Goal: Task Accomplishment & Management: Use online tool/utility

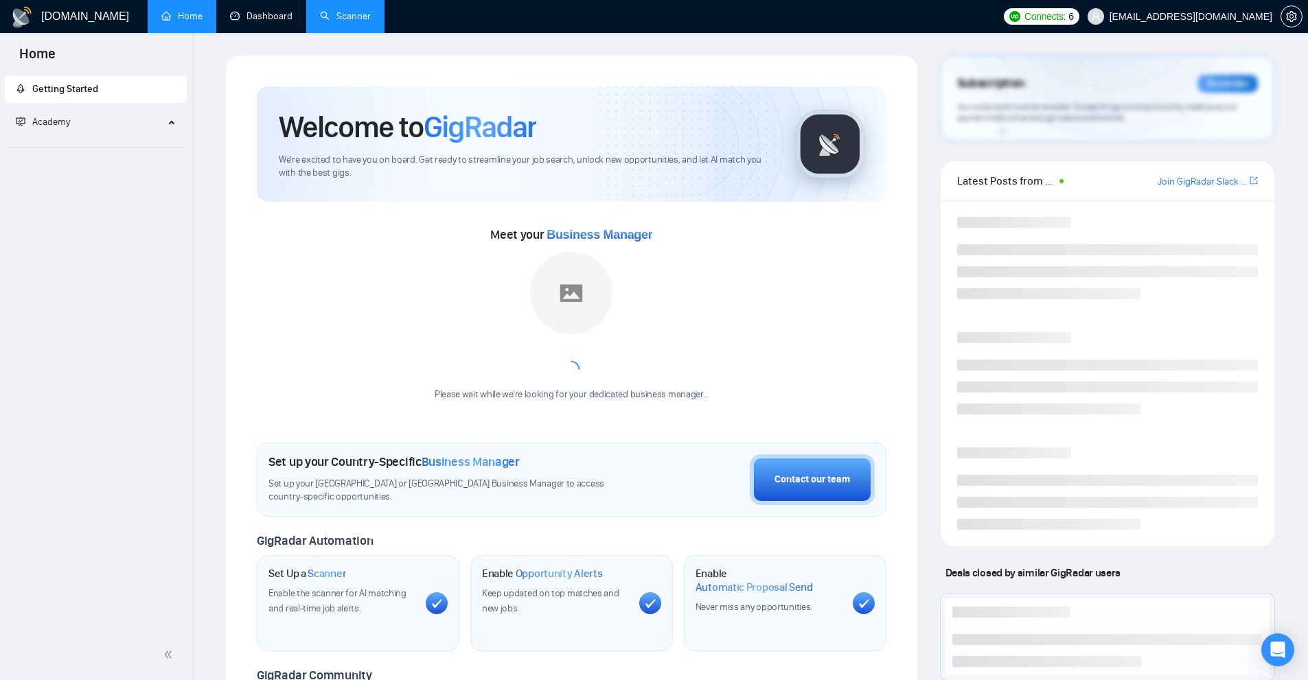
click at [320, 14] on link "Scanner" at bounding box center [345, 16] width 51 height 12
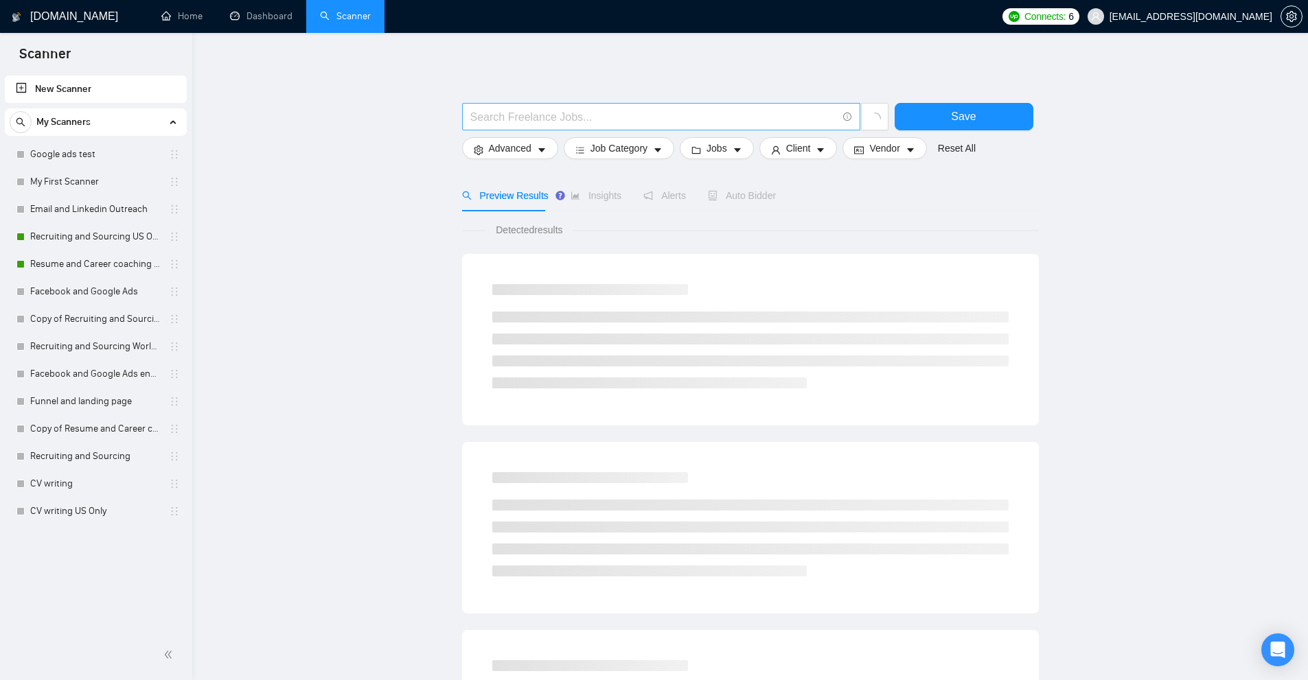
click at [549, 113] on input "text" at bounding box center [653, 116] width 367 height 17
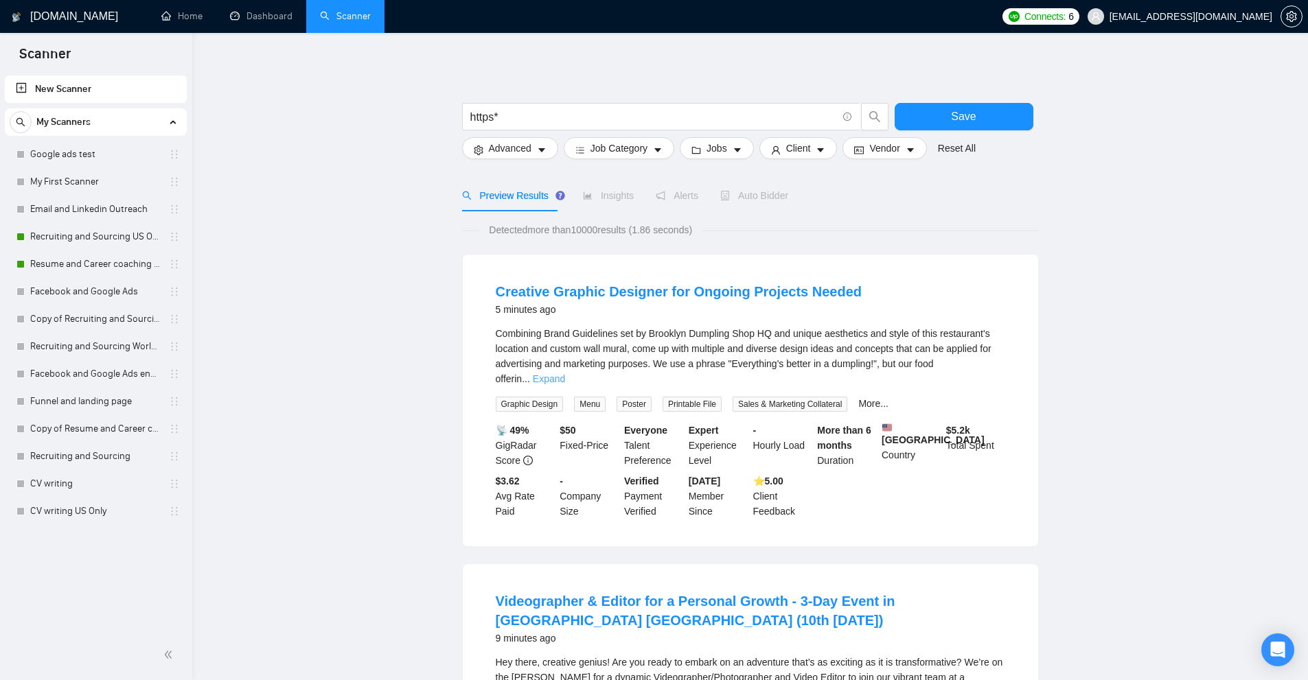
click at [565, 373] on link "Expand" at bounding box center [549, 378] width 32 height 11
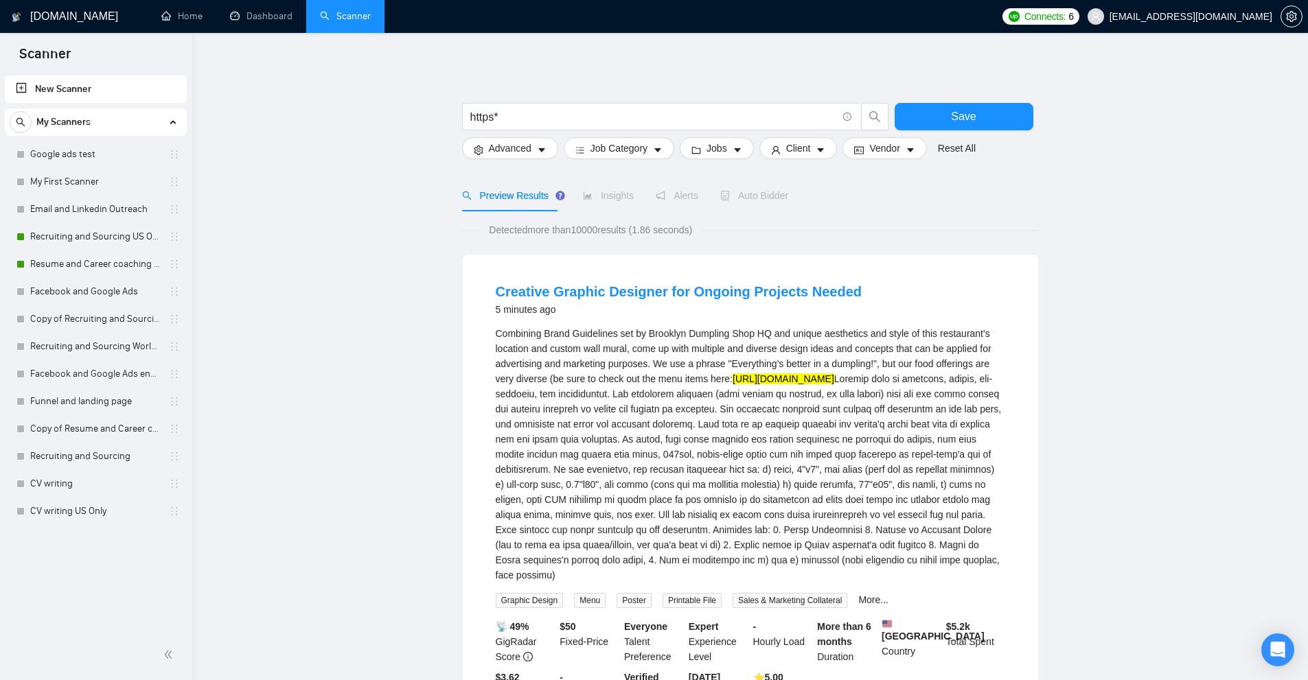
click at [739, 381] on mark "[URL][DOMAIN_NAME]" at bounding box center [784, 378] width 102 height 11
drag, startPoint x: 739, startPoint y: 381, endPoint x: 621, endPoint y: 395, distance: 118.2
click at [733, 384] on mark "[URL][DOMAIN_NAME]" at bounding box center [784, 378] width 102 height 11
click at [779, 422] on div "Combining Brand Guidelines set by Brooklyn Dumpling Shop HQ and unique aestheti…" at bounding box center [750, 454] width 509 height 257
click at [573, 114] on input "https*" at bounding box center [653, 116] width 367 height 17
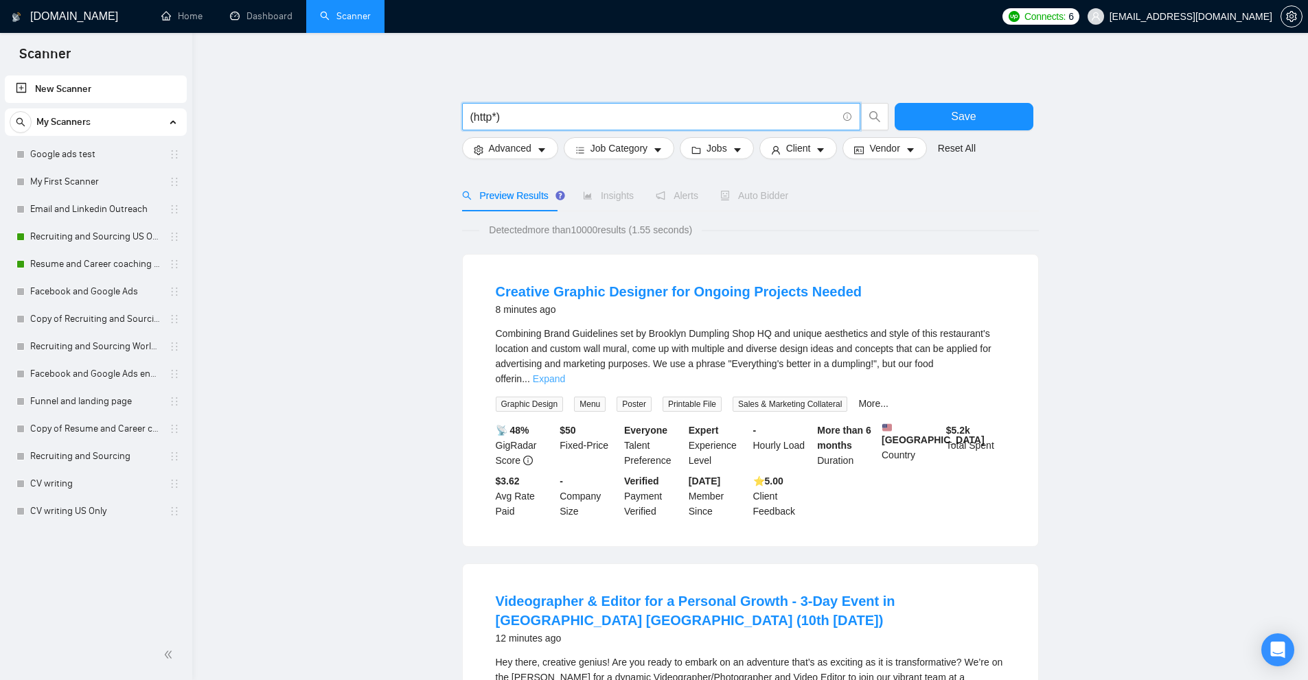
click at [565, 373] on link "Expand" at bounding box center [549, 378] width 32 height 11
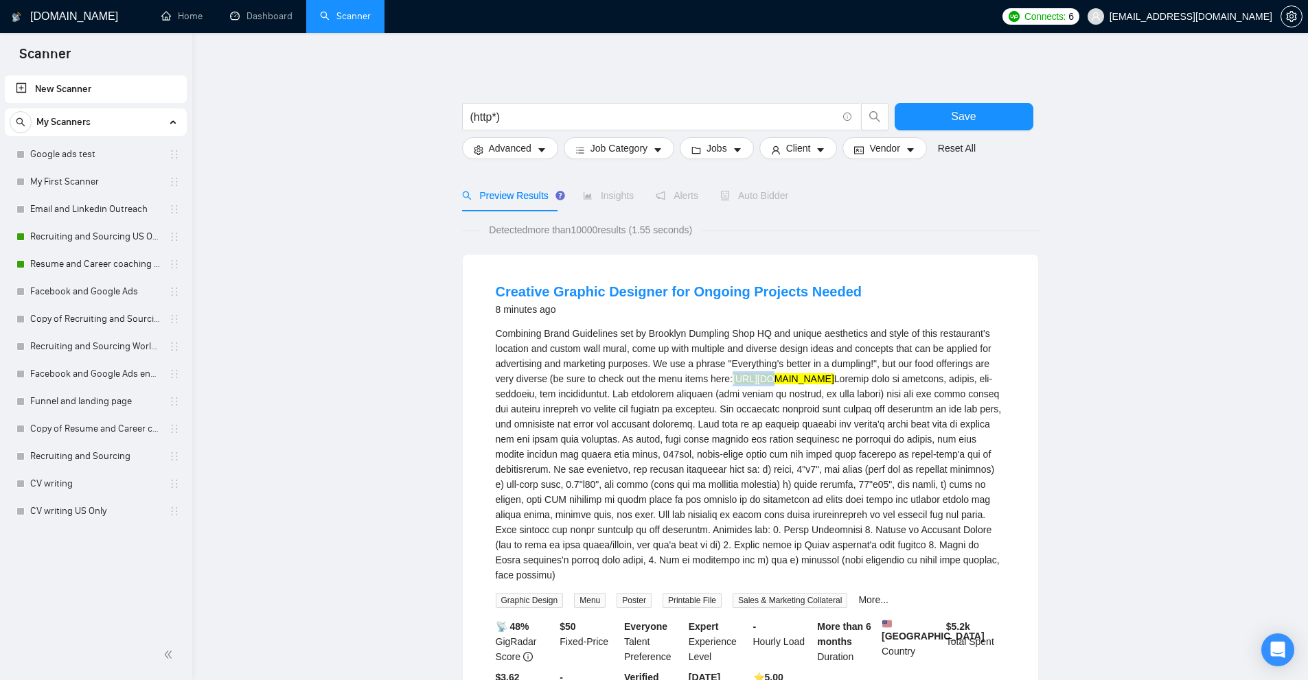
drag, startPoint x: 733, startPoint y: 378, endPoint x: 764, endPoint y: 376, distance: 31.6
click at [764, 376] on mark "[URL][DOMAIN_NAME]" at bounding box center [784, 378] width 102 height 11
copy mark "https://"
click at [481, 116] on input "(http*)" at bounding box center [653, 116] width 367 height 17
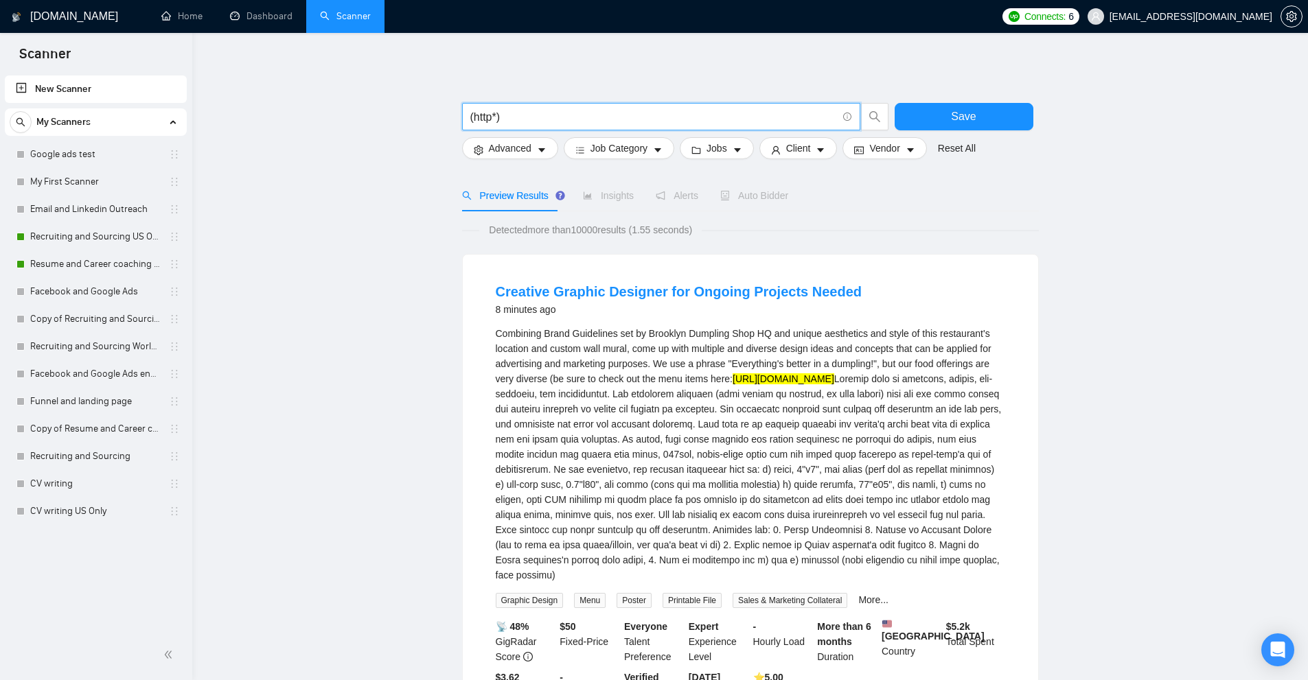
paste input "s://"
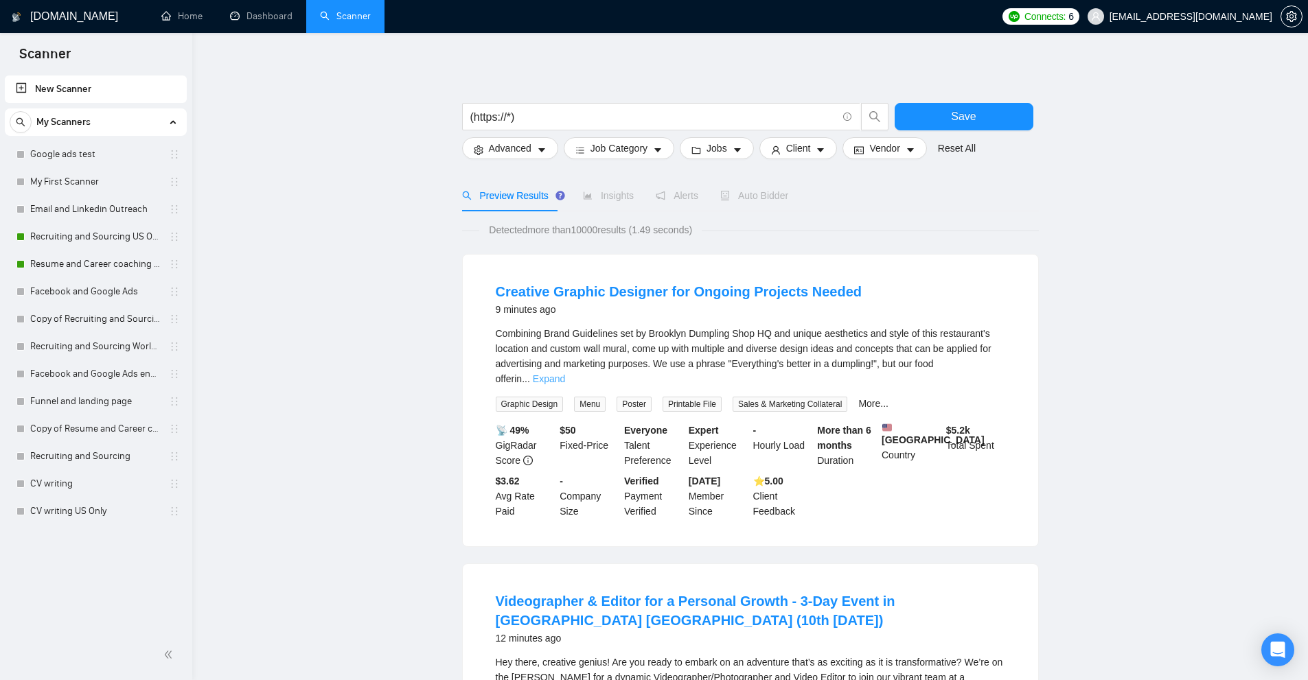
click at [565, 373] on link "Expand" at bounding box center [549, 378] width 32 height 11
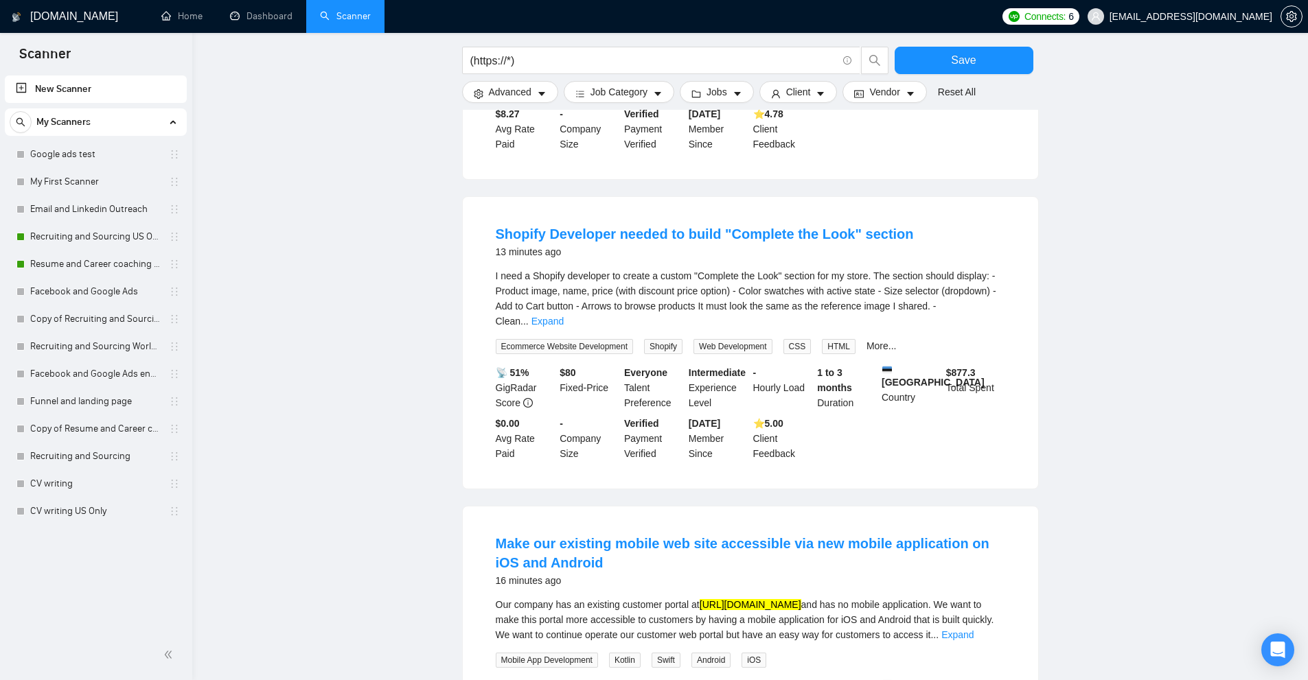
scroll to position [1442, 0]
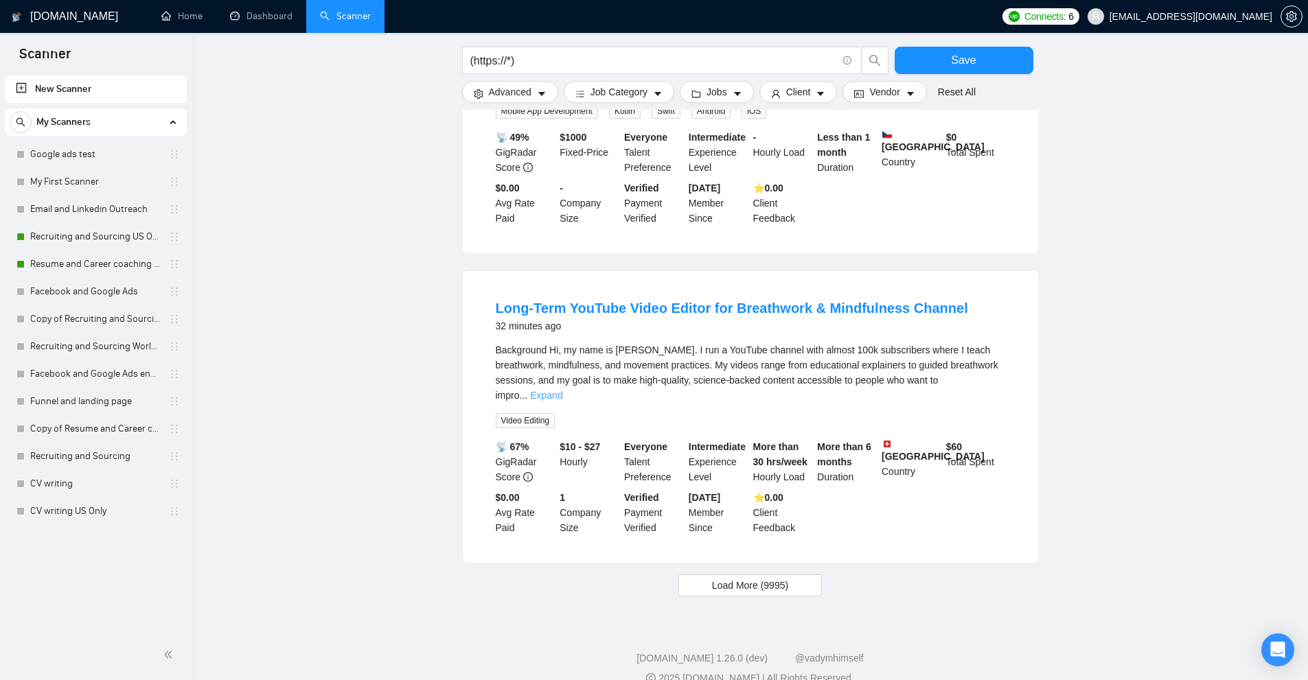
click at [562, 390] on link "Expand" at bounding box center [546, 395] width 32 height 11
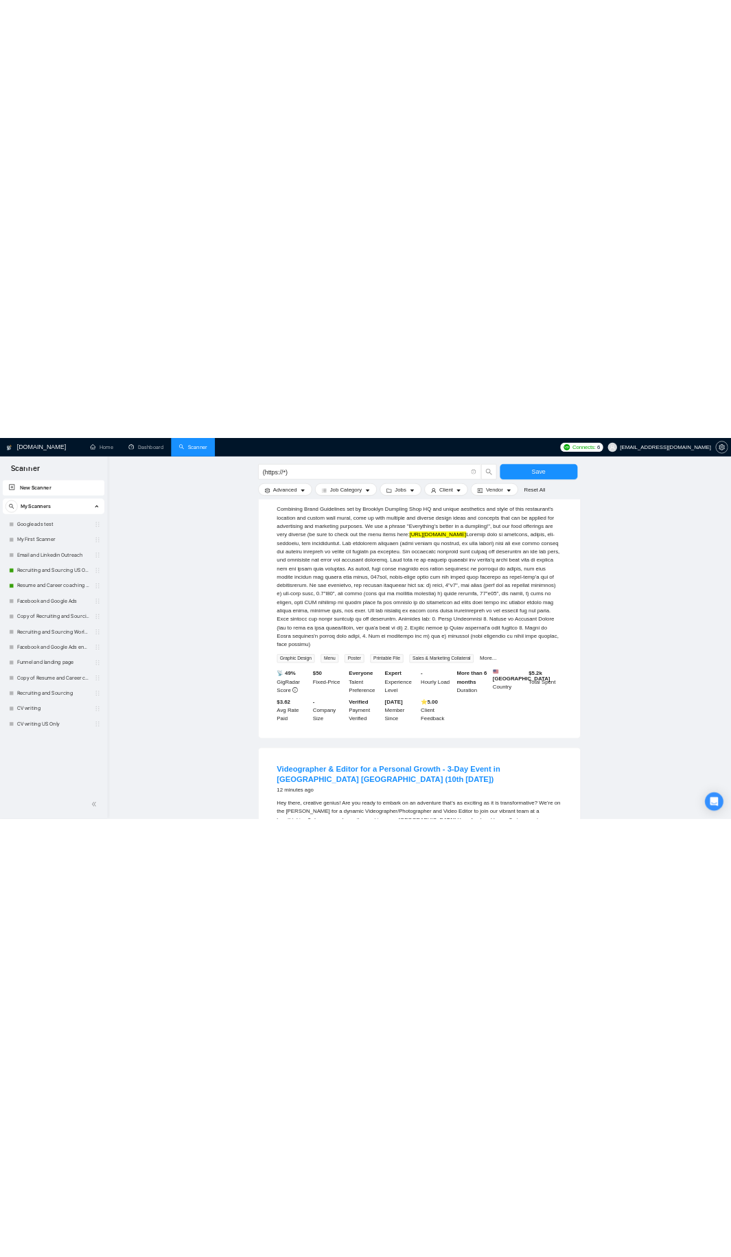
scroll to position [0, 0]
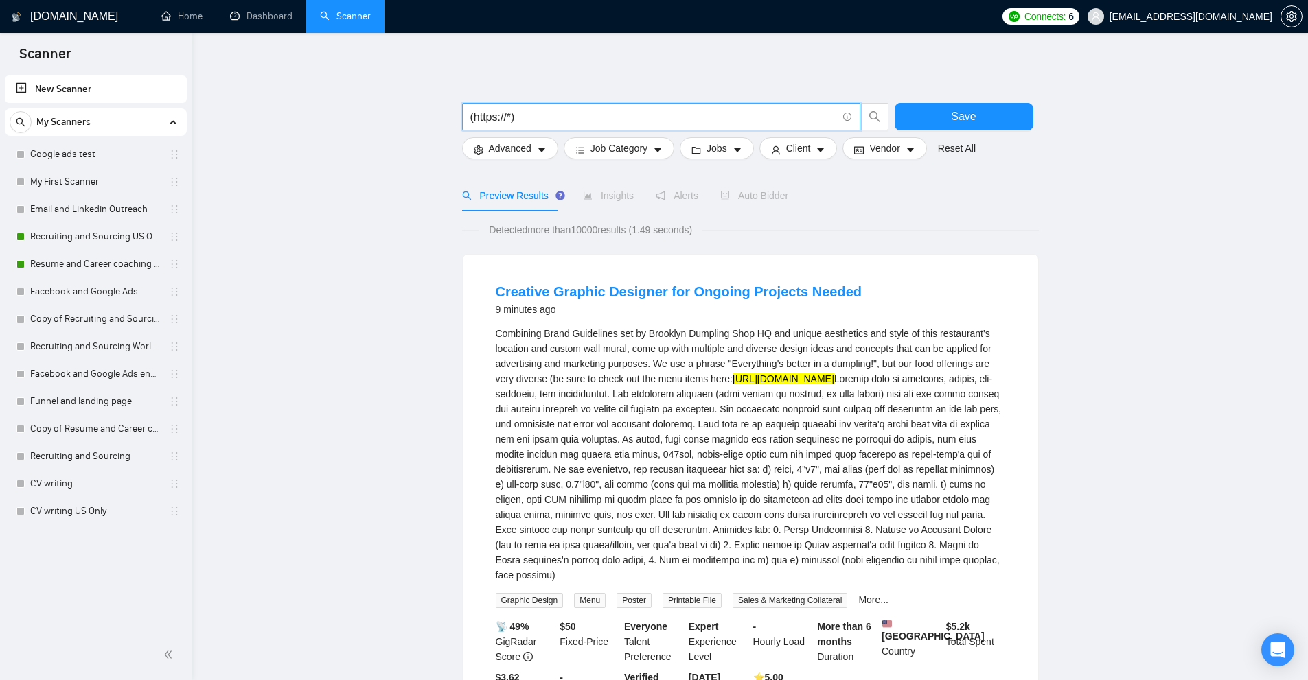
click at [625, 121] on input "(https://*)" at bounding box center [653, 116] width 367 height 17
type input "(https://*), (www.*)"
click at [555, 139] on div "Advanced" at bounding box center [510, 148] width 102 height 22
click at [542, 148] on icon "caret-down" at bounding box center [542, 151] width 10 height 10
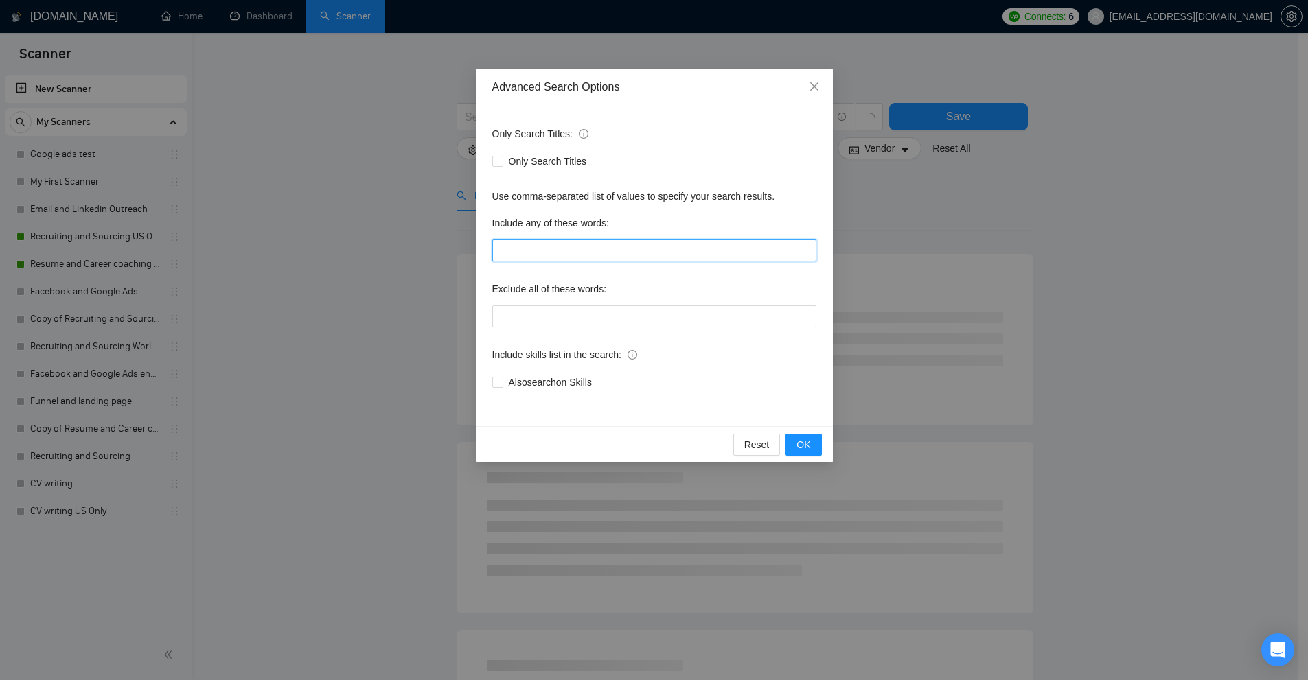
click at [514, 242] on input "text" at bounding box center [654, 251] width 324 height 22
paste input "(https://*), (www.*)"
type input "(https://*), (www.*)"
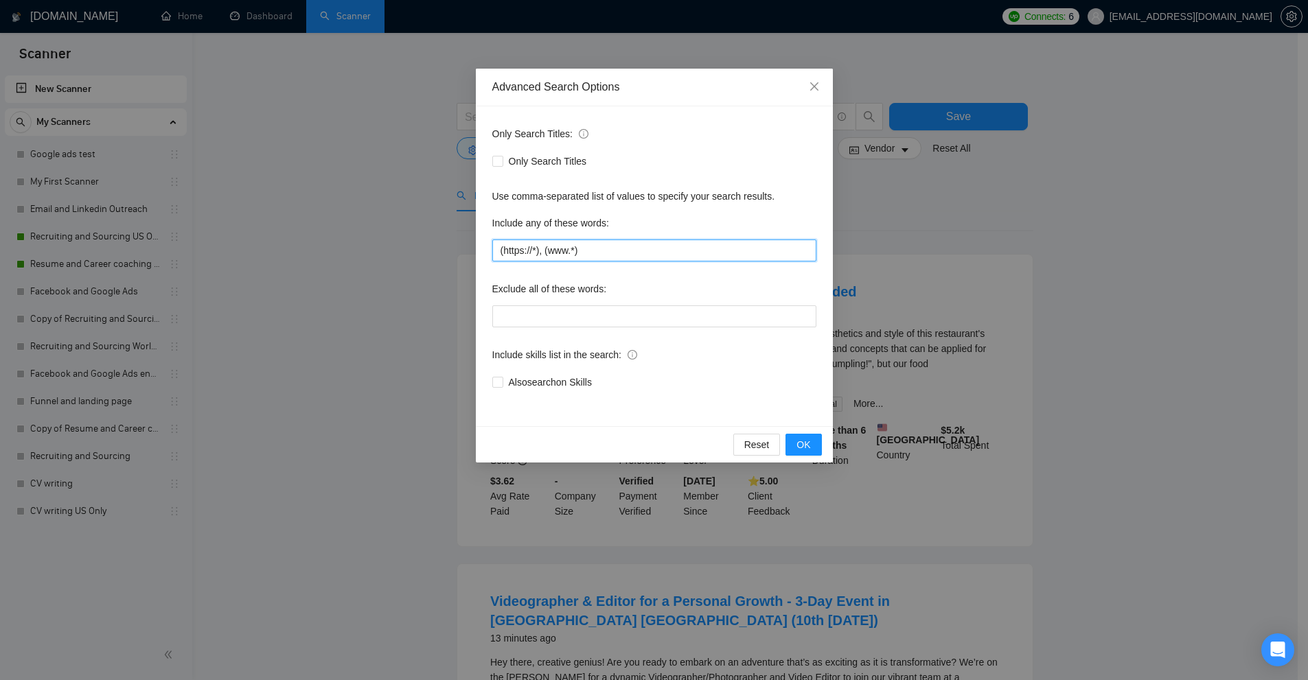
click at [652, 251] on input "(https://*), (www.*)" at bounding box center [654, 251] width 324 height 22
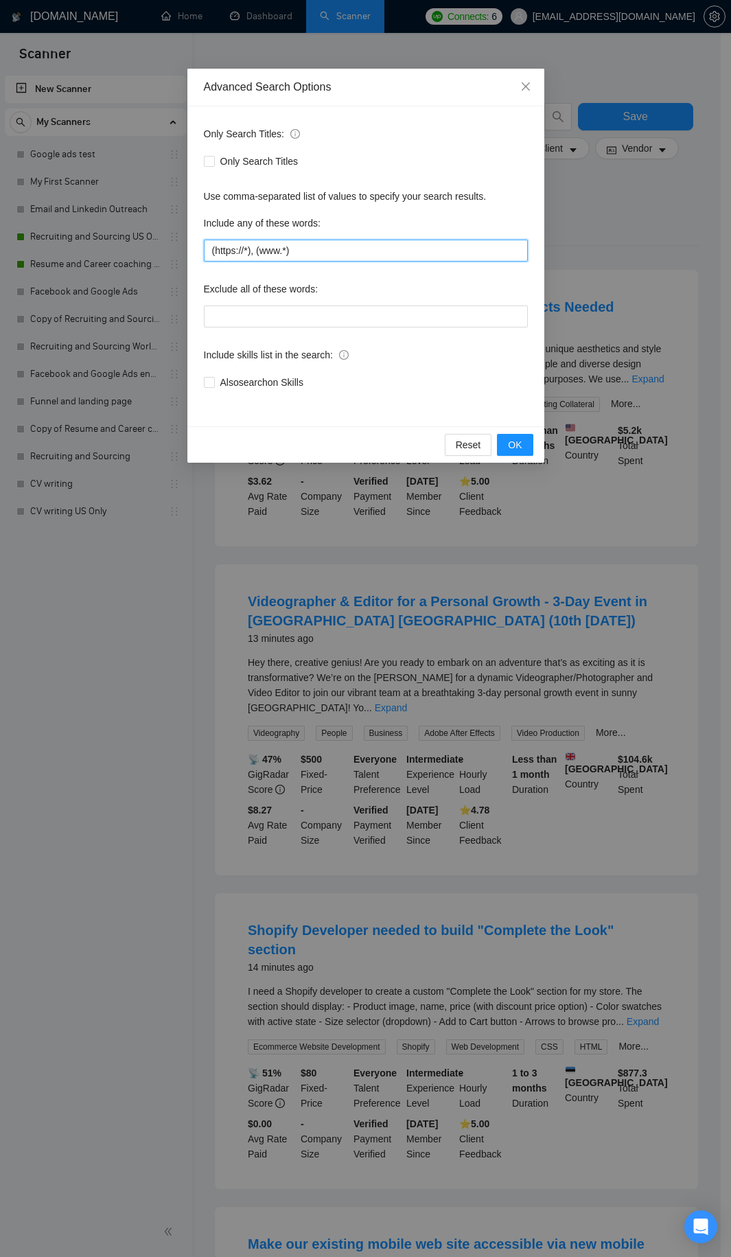
click at [325, 257] on input "(https://*), (www.*)" at bounding box center [366, 251] width 324 height 22
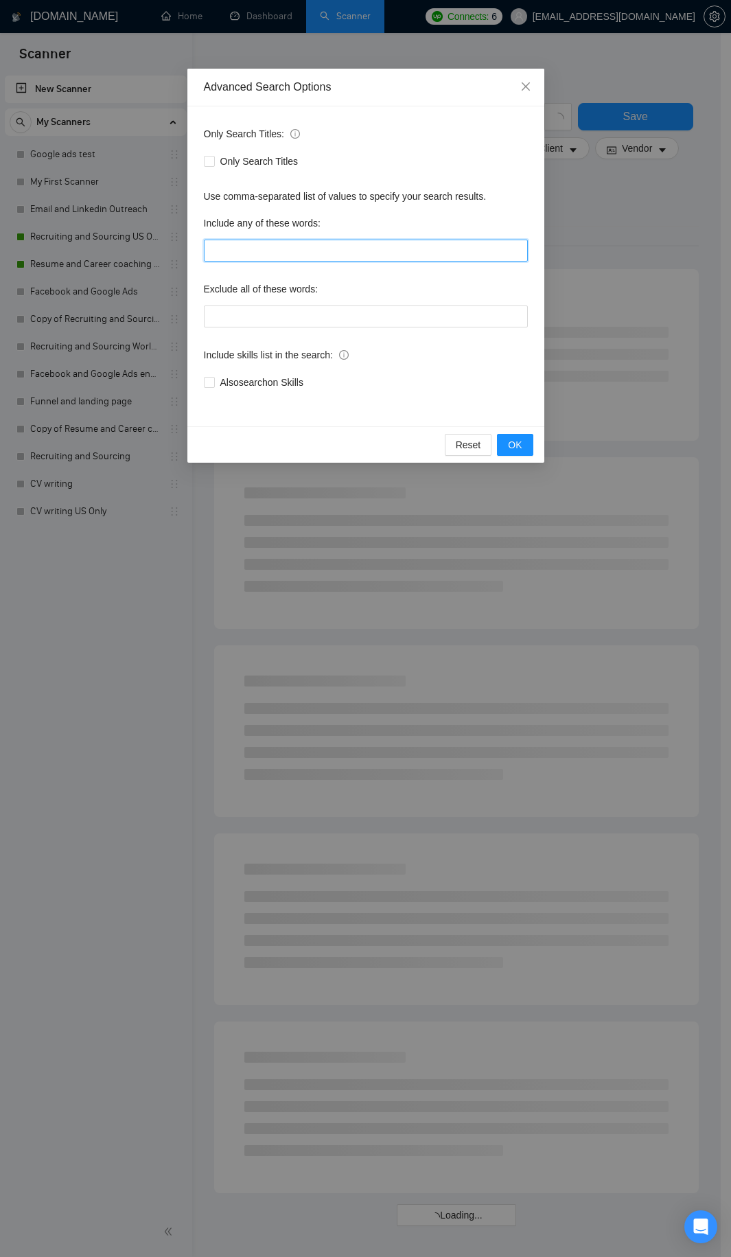
click at [272, 253] on input "text" at bounding box center [366, 251] width 324 height 22
paste input "(https://*), (www.*)"
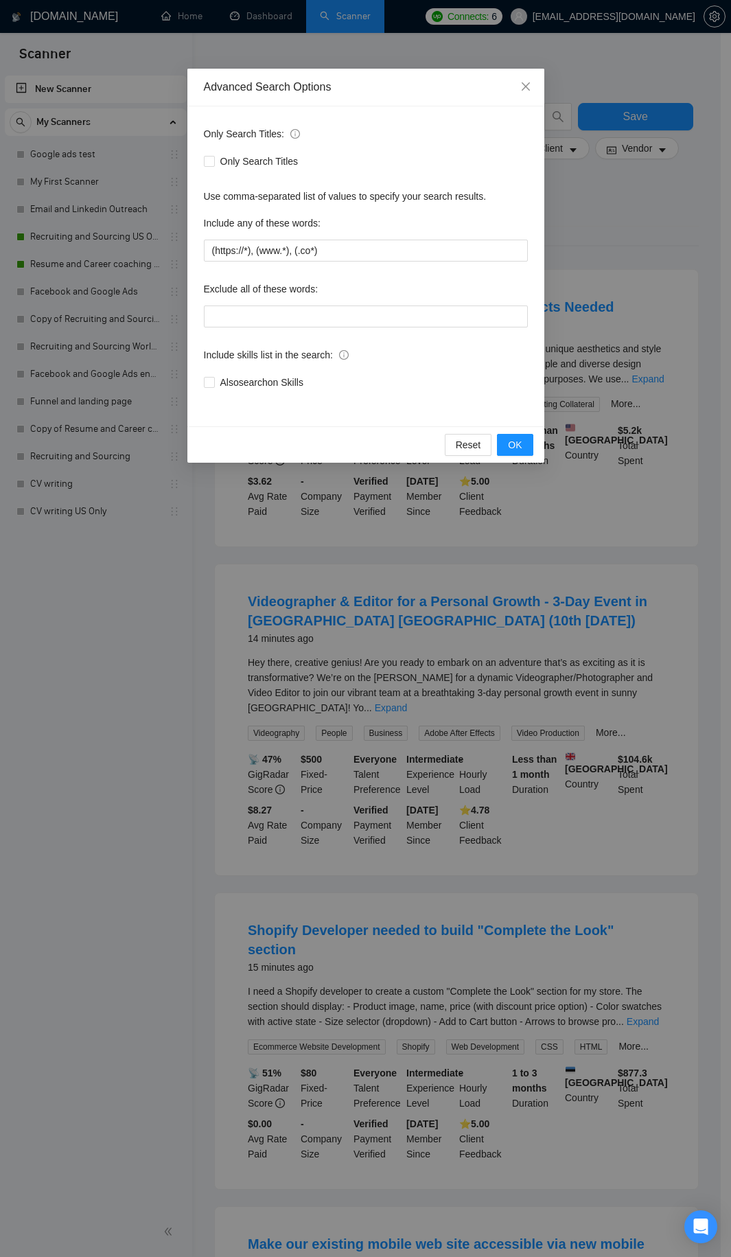
click at [604, 176] on div "Advanced Search Options Only Search Titles: Only Search Titles Use comma-separa…" at bounding box center [365, 628] width 731 height 1257
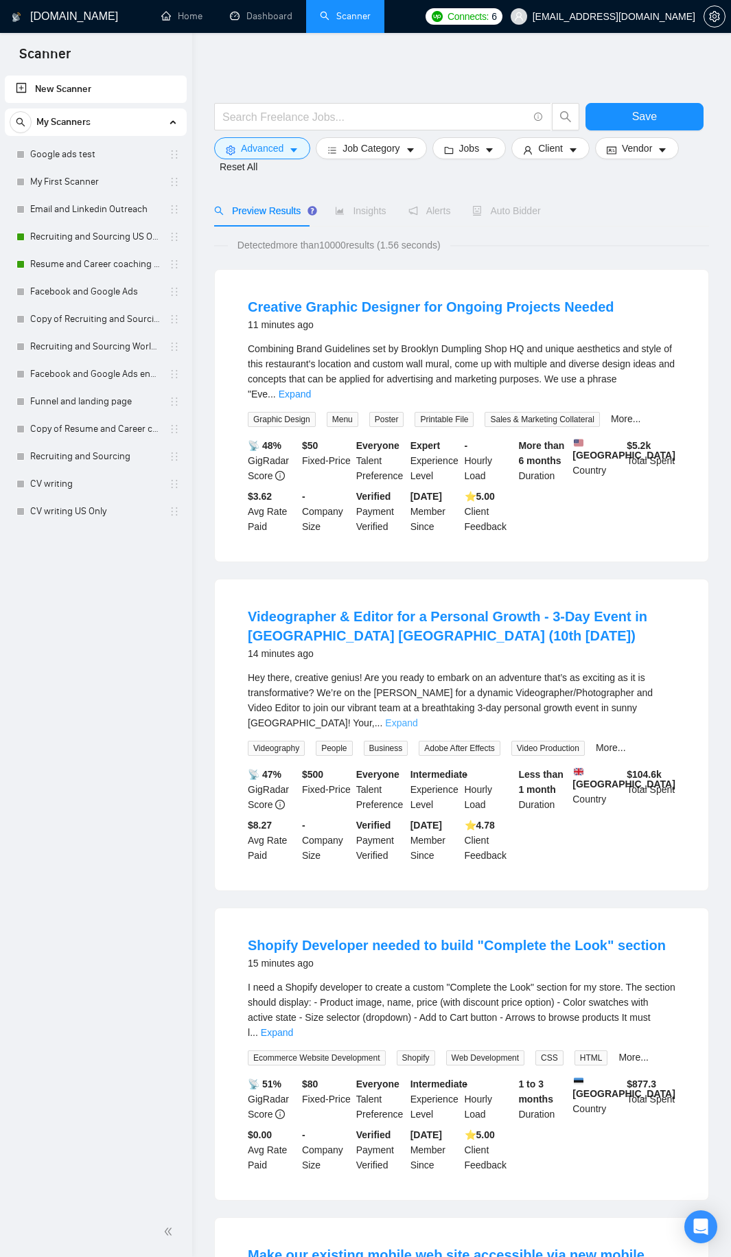
click at [417, 680] on link "Expand" at bounding box center [401, 722] width 32 height 11
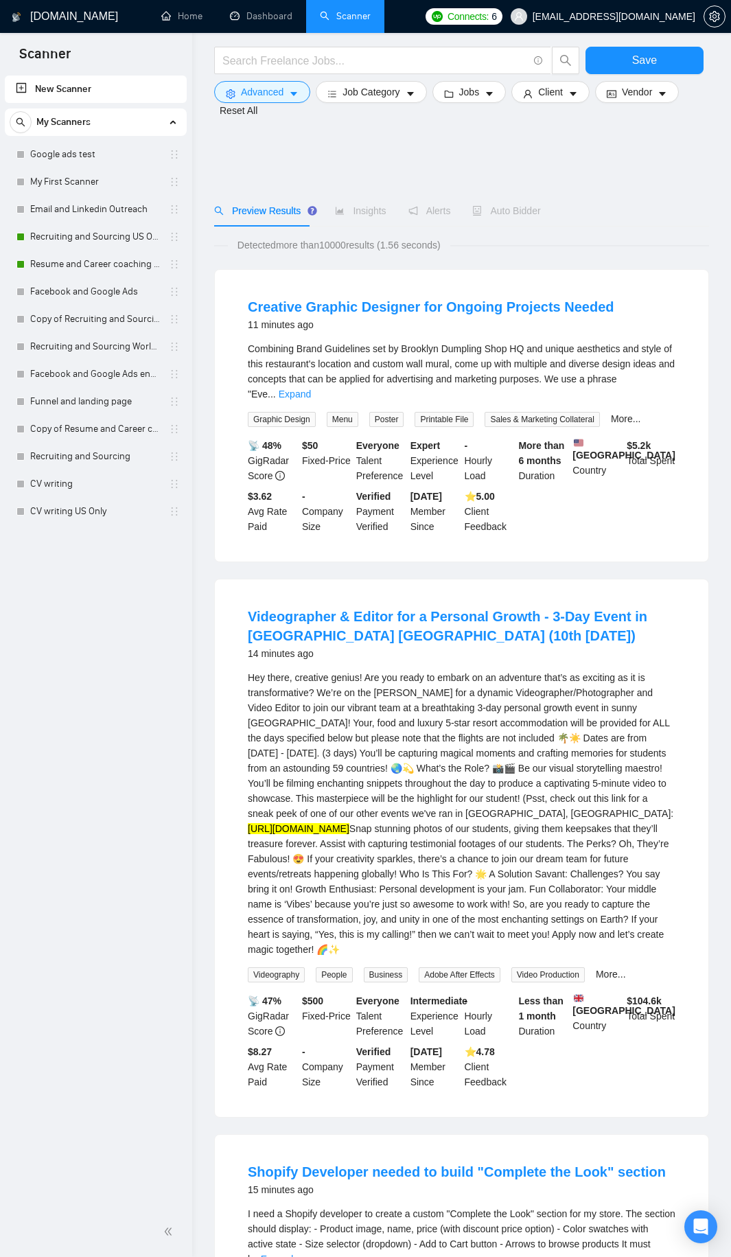
scroll to position [412, 0]
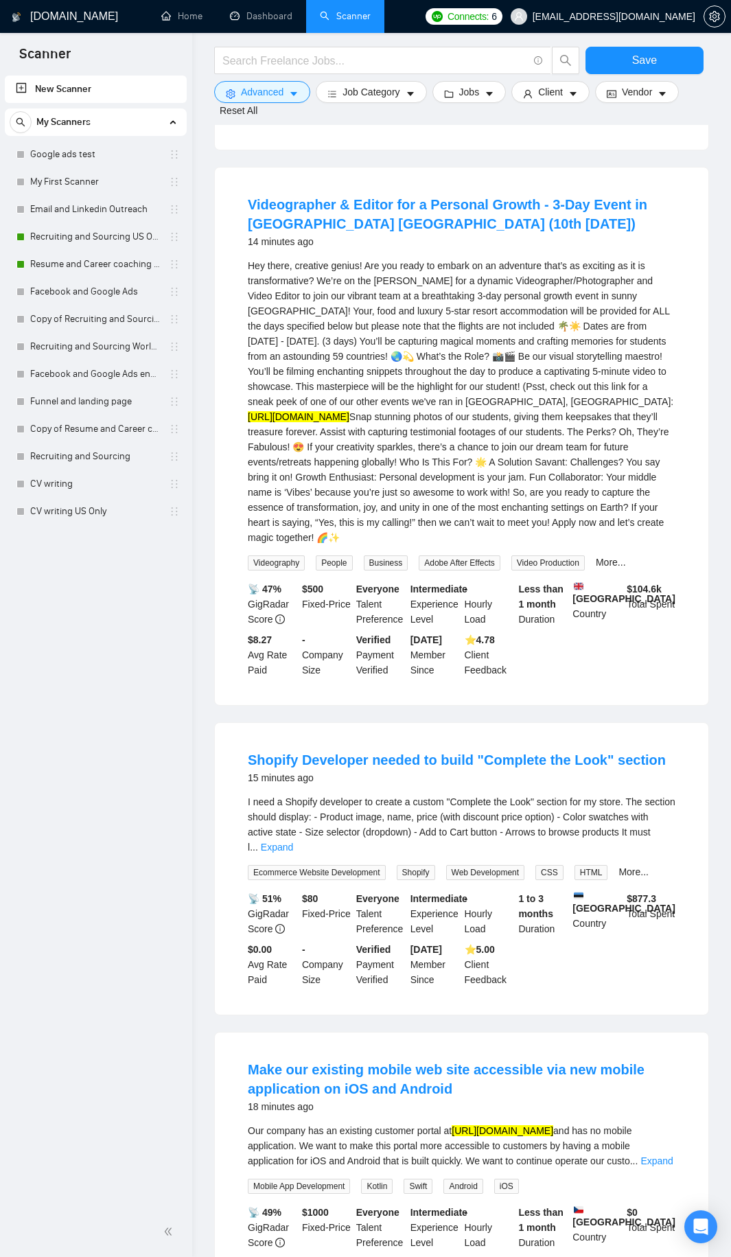
click at [660, 680] on div "I need a Shopify developer to create a custom "Complete the Look" section for m…" at bounding box center [462, 824] width 428 height 60
click at [293, 680] on link "Expand" at bounding box center [277, 847] width 32 height 11
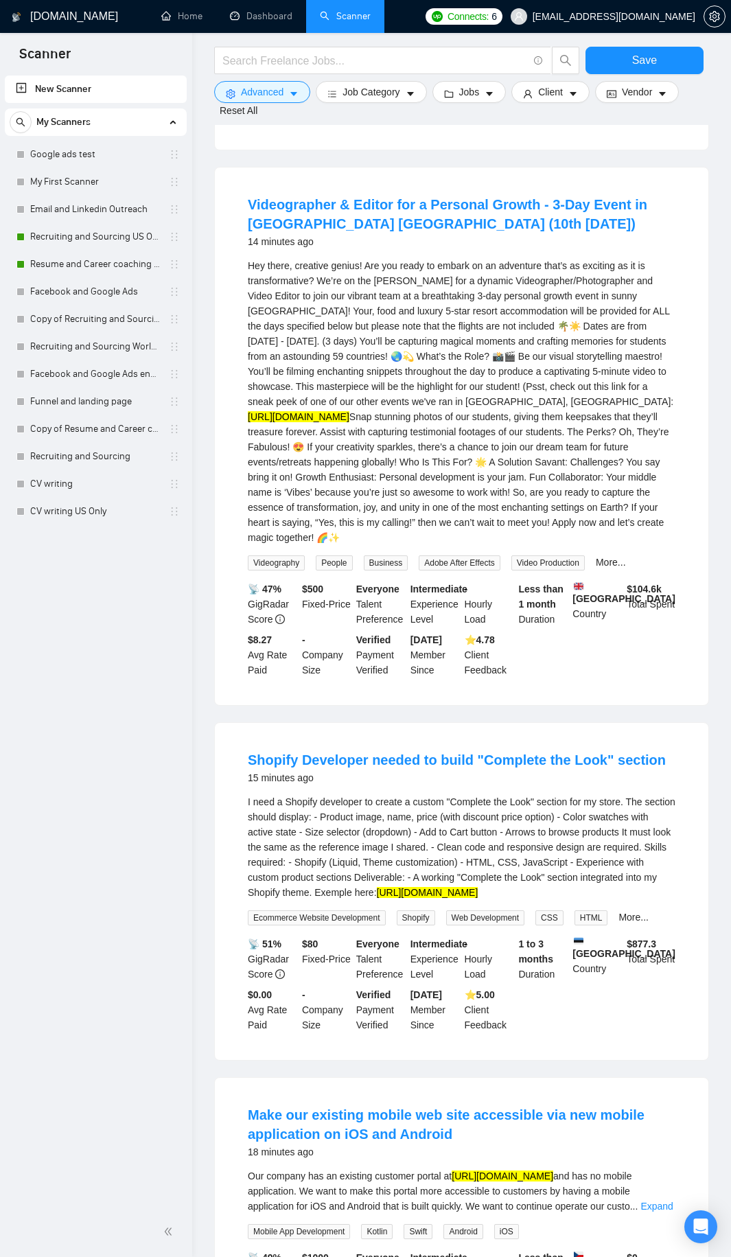
scroll to position [0, 0]
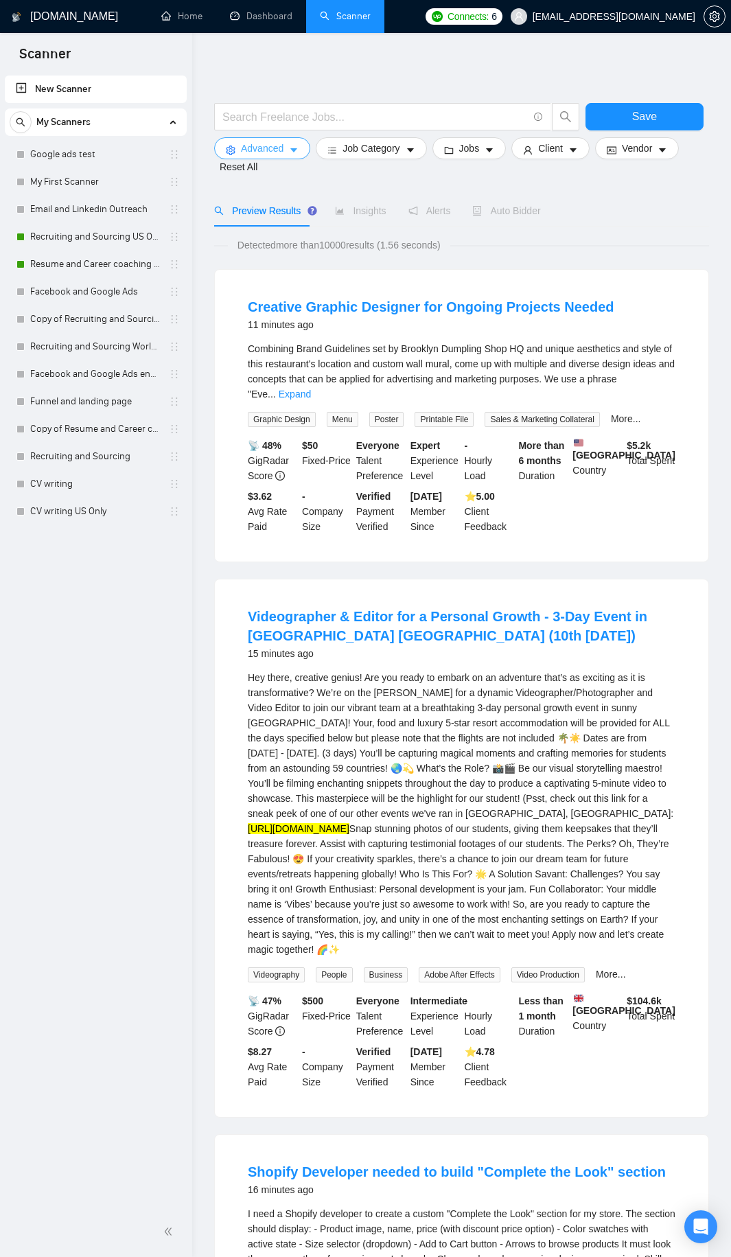
click at [291, 148] on icon "caret-down" at bounding box center [294, 151] width 10 height 10
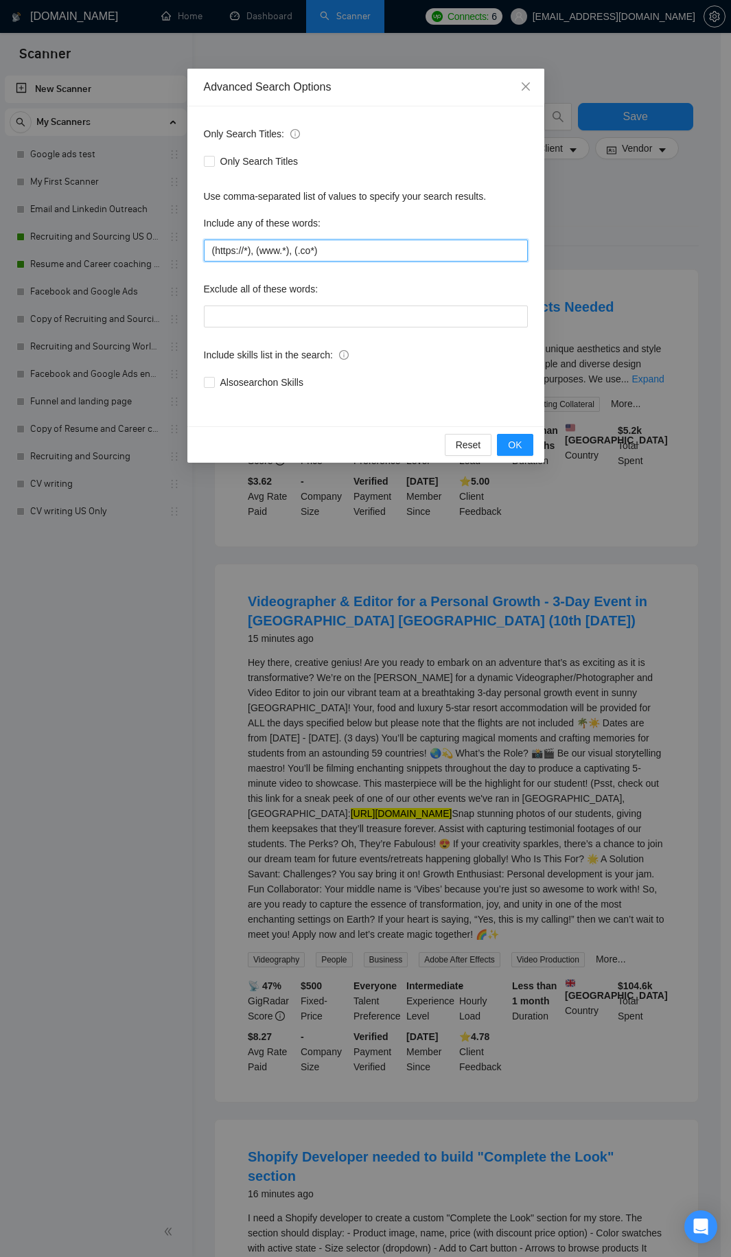
drag, startPoint x: 253, startPoint y: 246, endPoint x: 161, endPoint y: 248, distance: 92.0
click at [161, 248] on div "Advanced Search Options Only Search Titles: Only Search Titles Use comma-separa…" at bounding box center [365, 628] width 731 height 1257
click at [365, 252] on input "(https://*), (www.*), (.co*)" at bounding box center [366, 251] width 324 height 22
paste input "(https://*)"
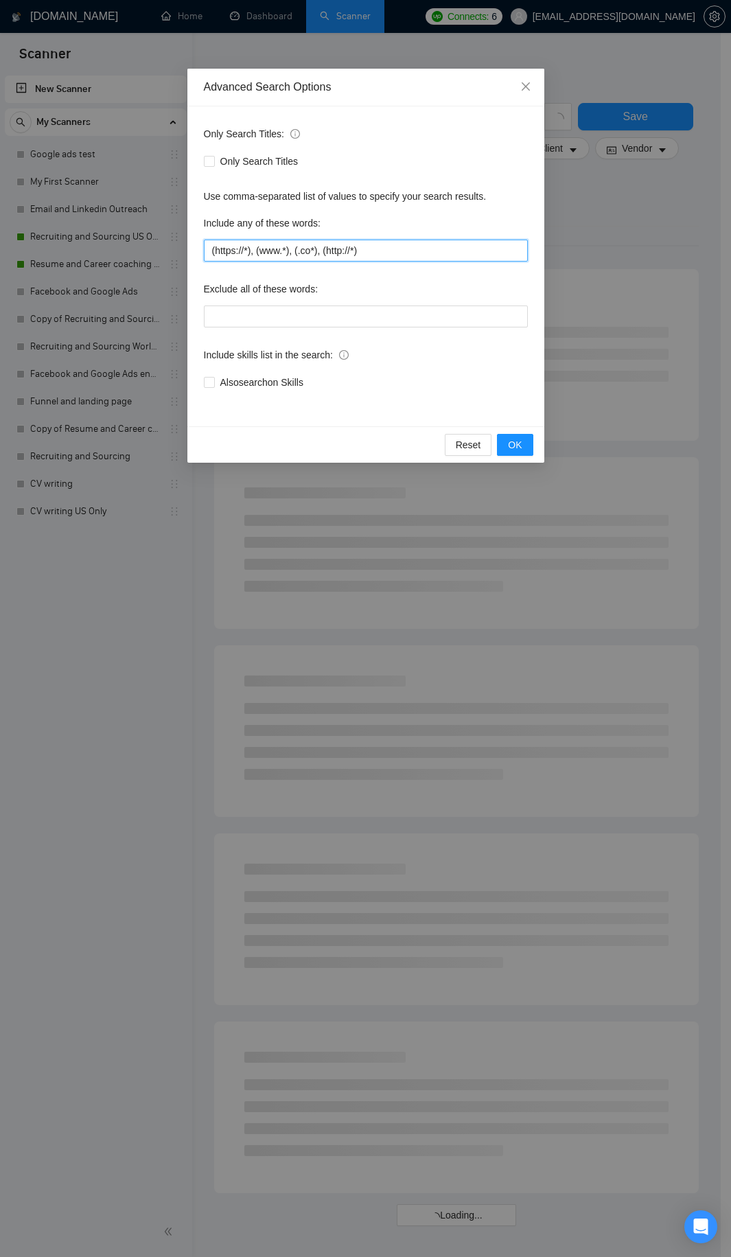
type input "(https://*), (www.*), (.co*), (http://*)"
